Goal: Navigation & Orientation: Find specific page/section

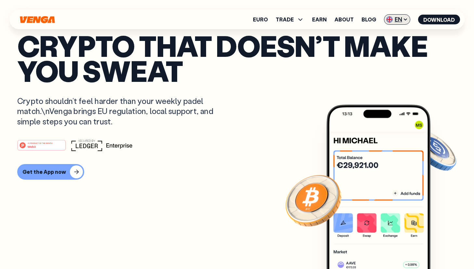
click at [398, 22] on span "EN" at bounding box center [397, 19] width 26 height 10
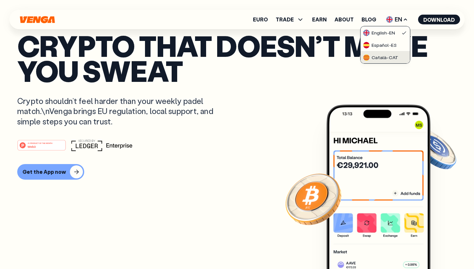
click at [379, 51] on link "Català - CAT" at bounding box center [384, 57] width 49 height 12
